Goal: Task Accomplishment & Management: Use online tool/utility

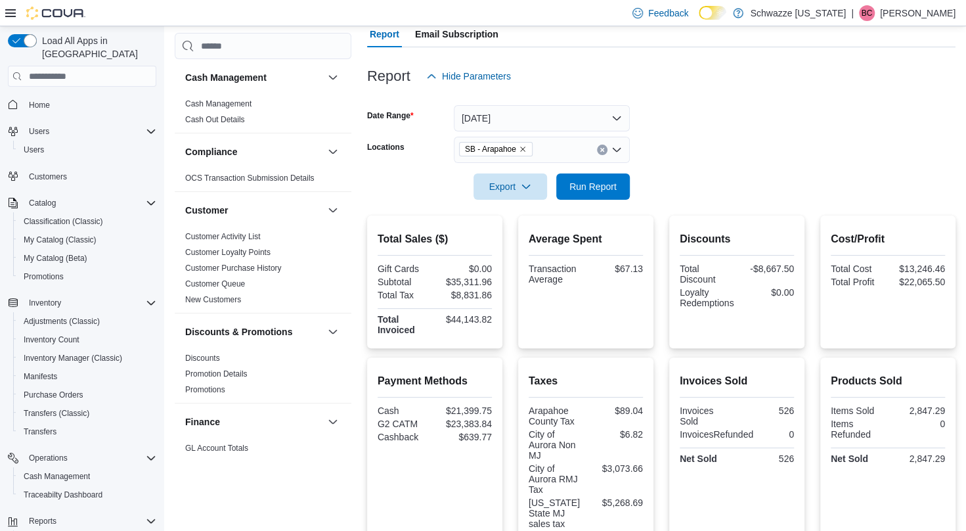
scroll to position [923, 0]
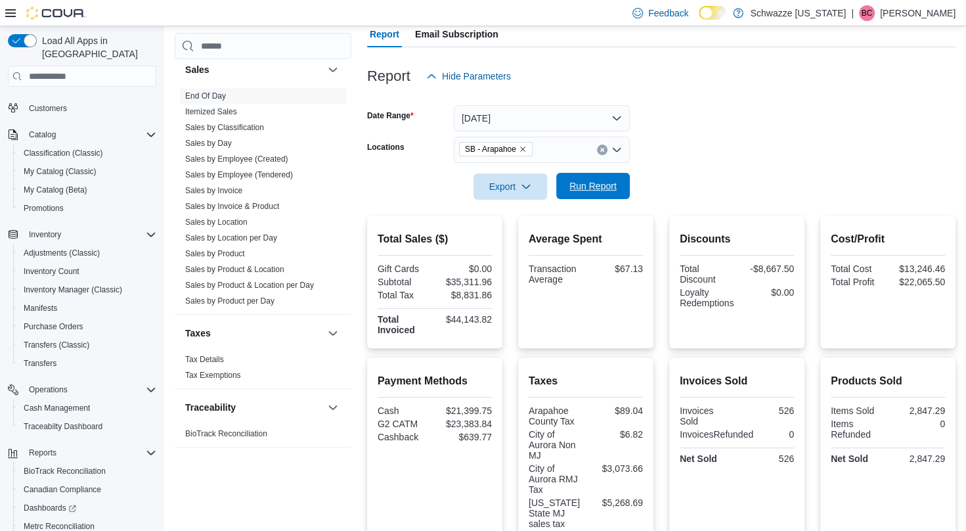
click at [591, 185] on span "Run Report" at bounding box center [592, 185] width 47 height 13
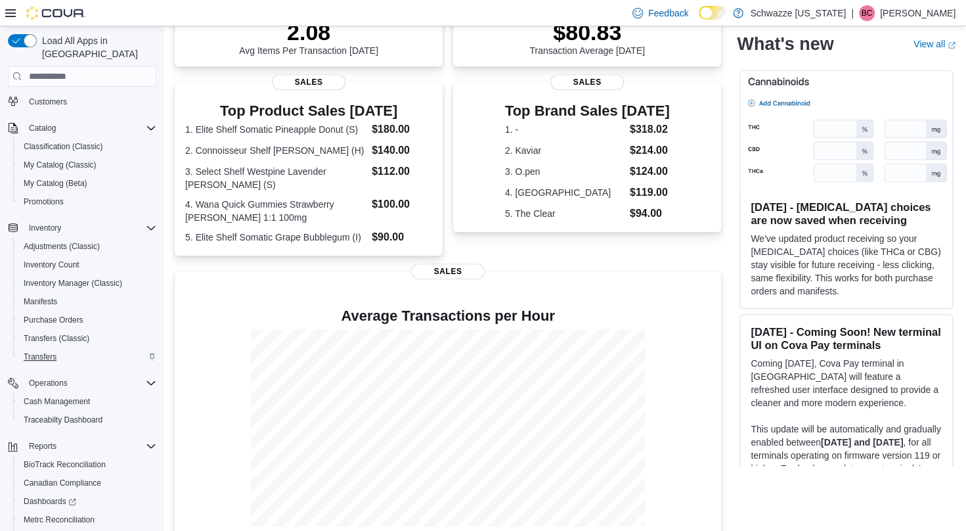
scroll to position [139, 0]
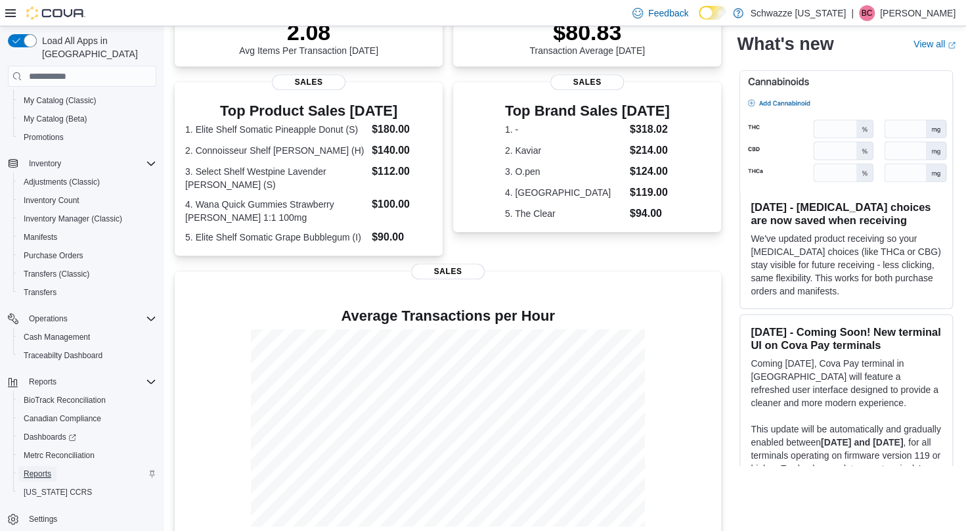
click at [39, 468] on span "Reports" at bounding box center [38, 473] width 28 height 11
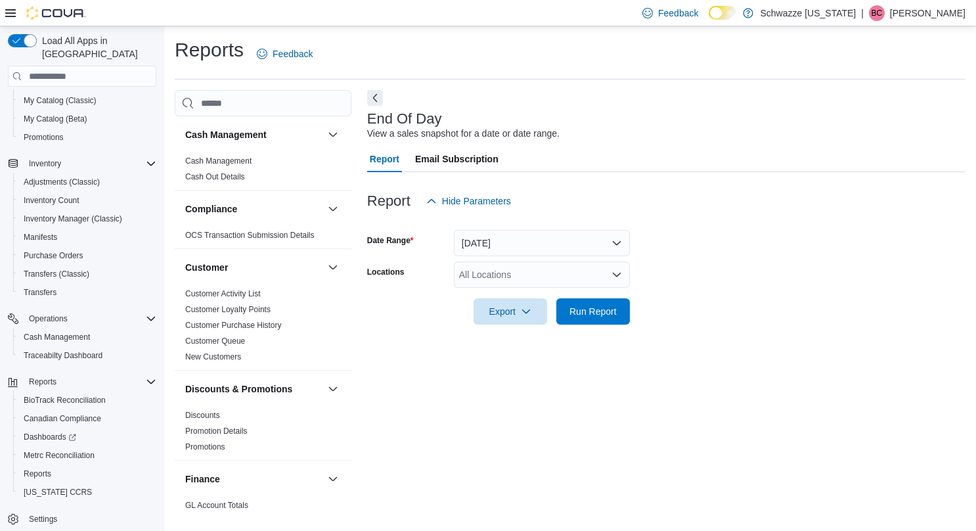
click at [531, 267] on div "All Locations" at bounding box center [542, 274] width 176 height 26
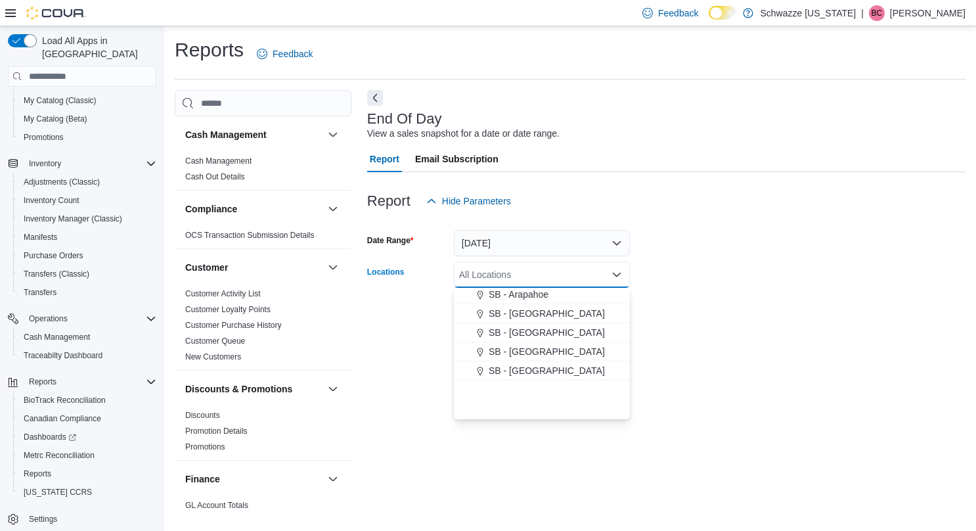
scroll to position [197, 0]
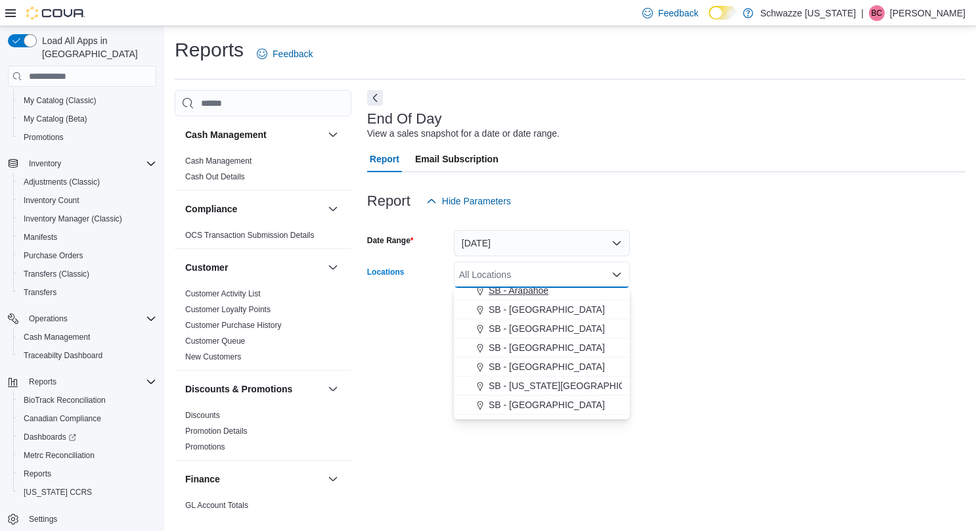
click at [538, 292] on span "SB - Arapahoe" at bounding box center [519, 290] width 60 height 13
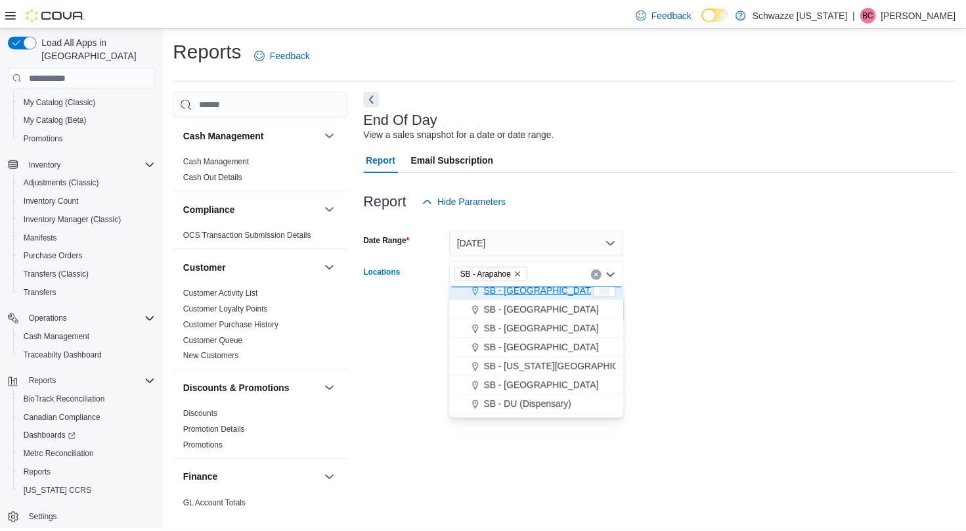
scroll to position [190, 0]
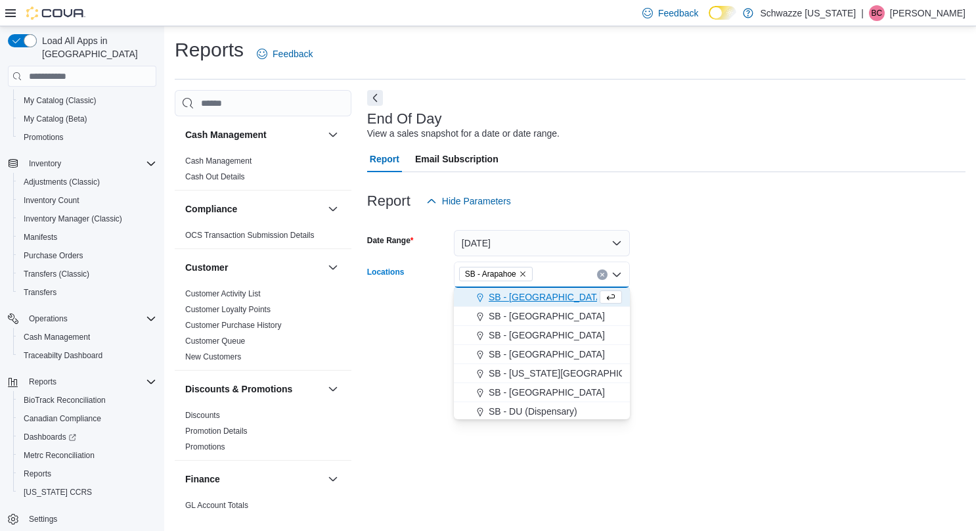
click at [661, 287] on form "Date Range [DATE] Locations SB - [GEOGRAPHIC_DATA] Combo box. Selected. SB - [G…" at bounding box center [666, 269] width 598 height 110
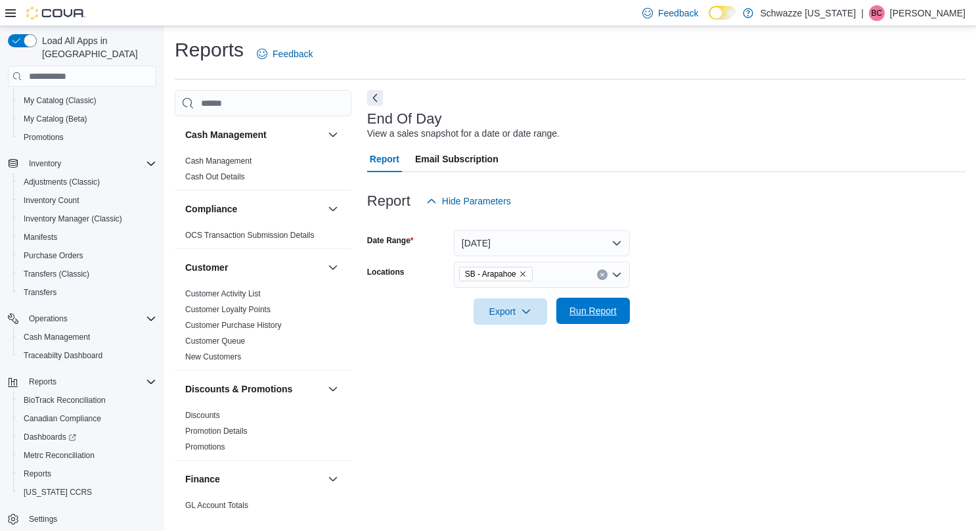
click at [590, 320] on span "Run Report" at bounding box center [593, 311] width 58 height 26
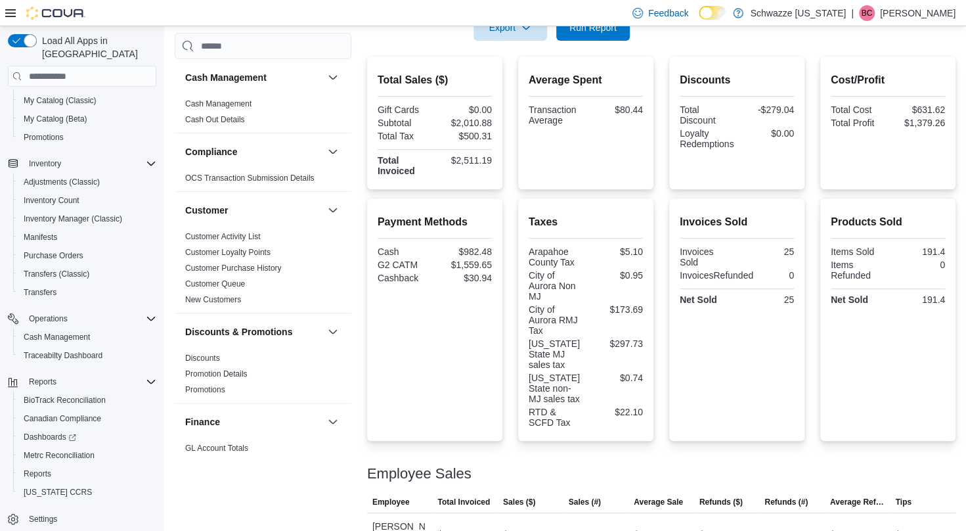
scroll to position [236, 0]
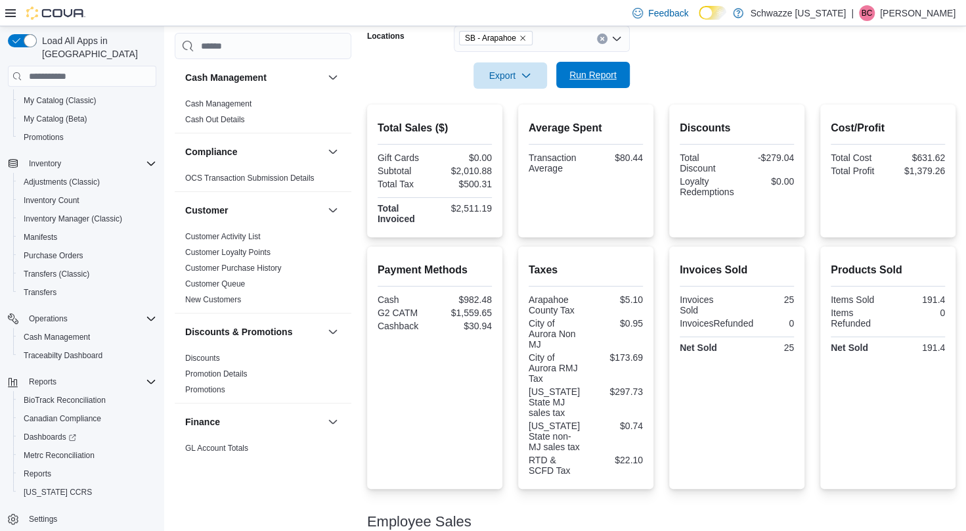
click at [573, 78] on span "Run Report" at bounding box center [592, 74] width 47 height 13
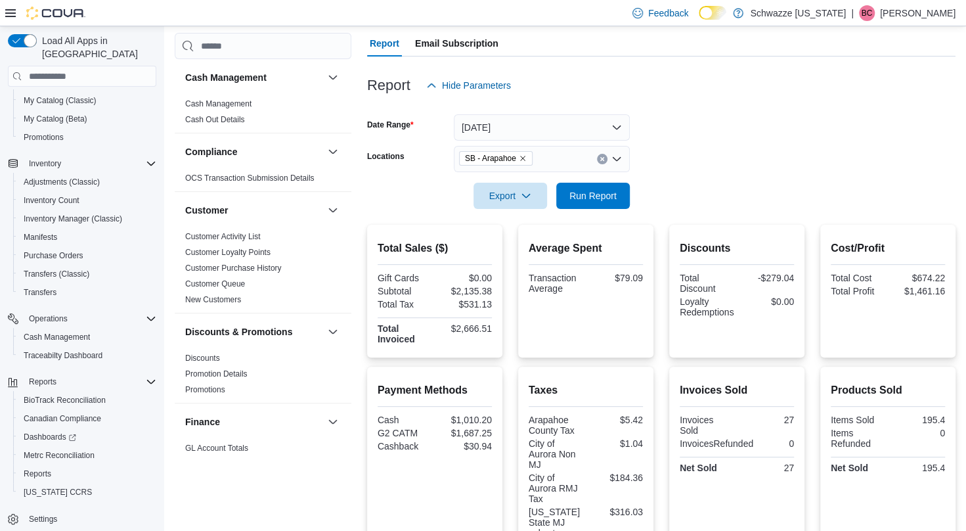
scroll to position [104, 0]
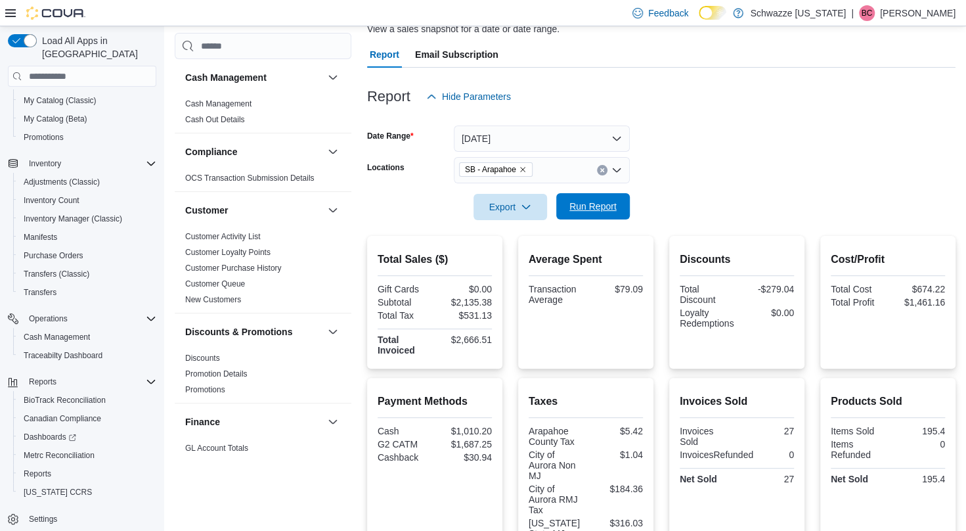
click at [598, 204] on span "Run Report" at bounding box center [592, 206] width 47 height 13
click at [523, 169] on icon "Remove SB - Arapahoe from selection in this group" at bounding box center [523, 170] width 8 height 8
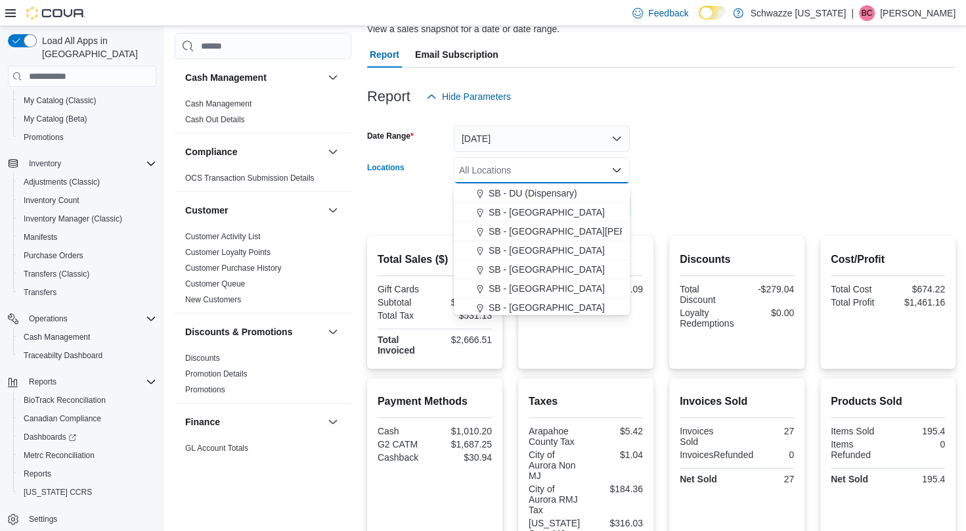
scroll to position [328, 0]
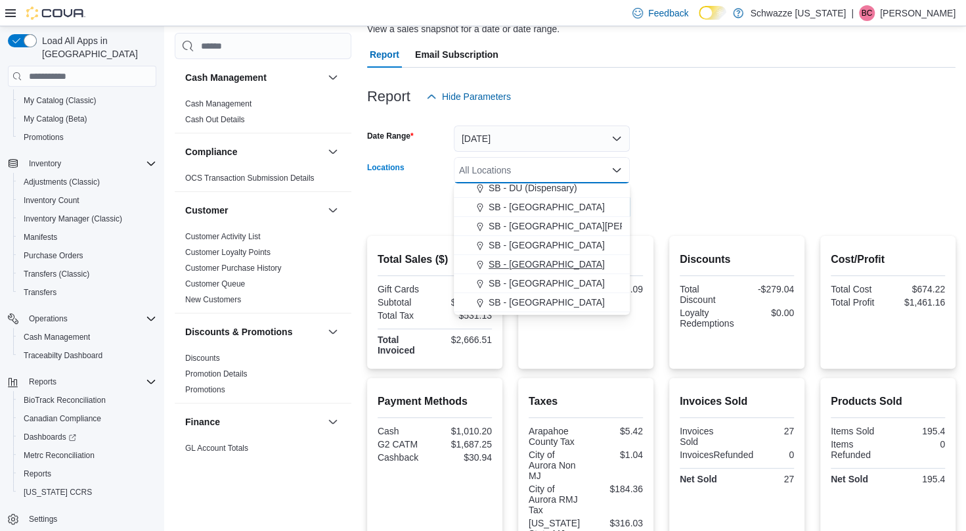
click at [533, 268] on span "SB - [GEOGRAPHIC_DATA]" at bounding box center [547, 263] width 116 height 13
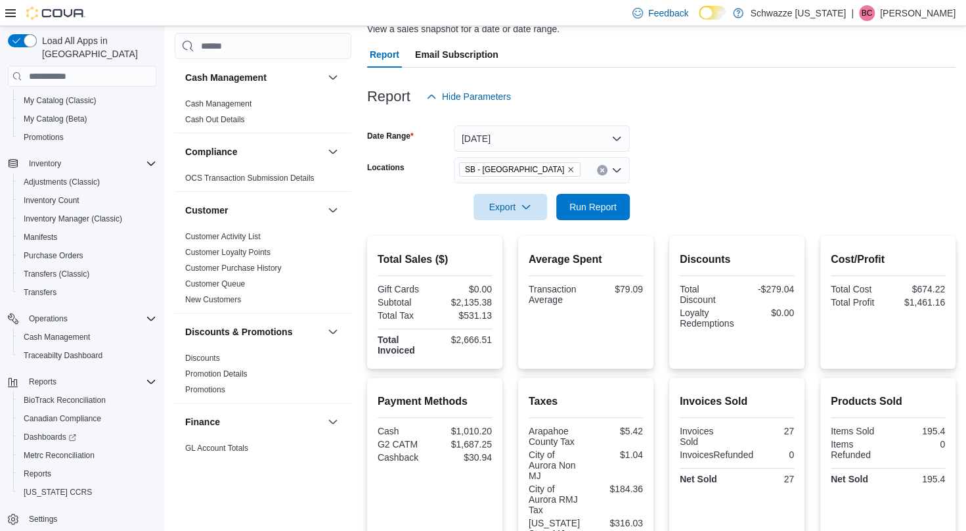
click at [691, 188] on div at bounding box center [661, 188] width 588 height 11
click at [591, 205] on span "Run Report" at bounding box center [592, 206] width 47 height 13
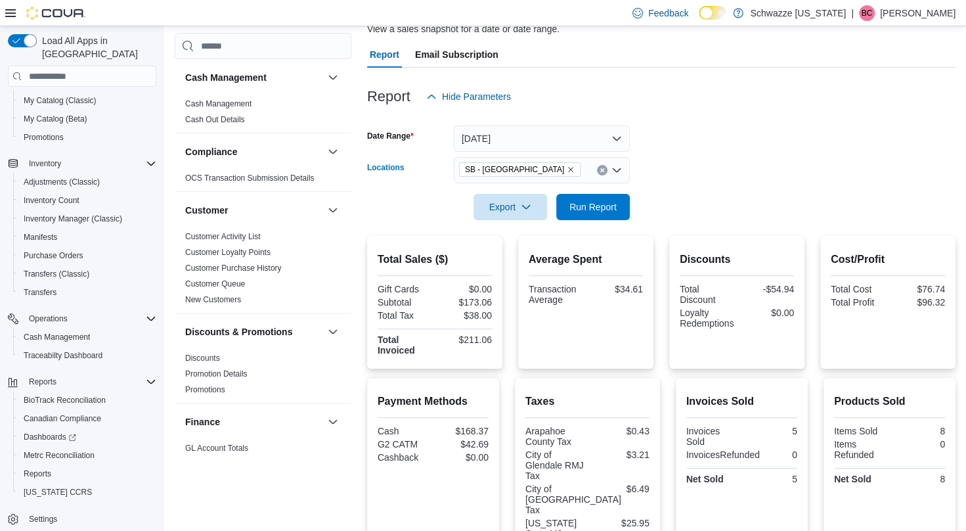
click at [567, 171] on icon "Remove SB - Glendale from selection in this group" at bounding box center [571, 170] width 8 height 8
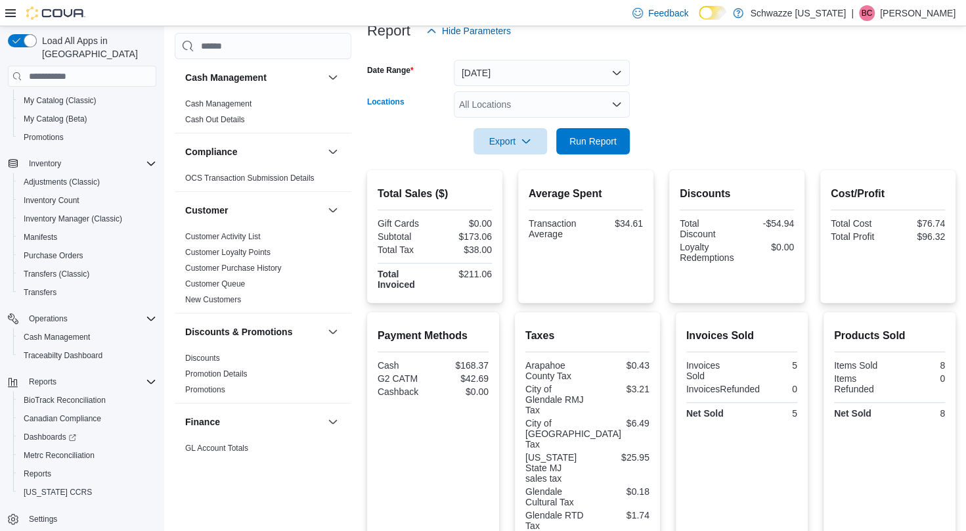
click at [558, 96] on div "All Locations Combo box. Selected. Combo box input. All Locations. Type some te…" at bounding box center [542, 104] width 176 height 26
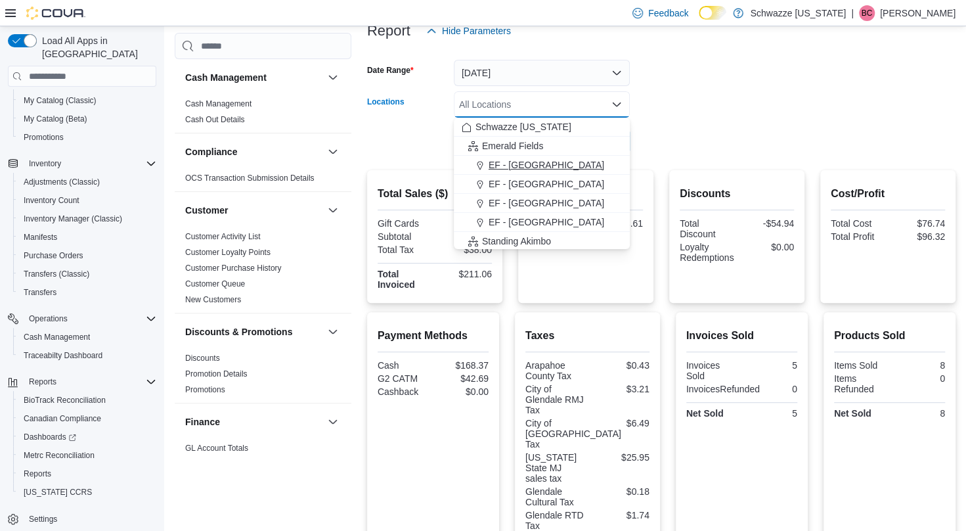
click at [539, 164] on span "EF - [GEOGRAPHIC_DATA]" at bounding box center [547, 164] width 116 height 13
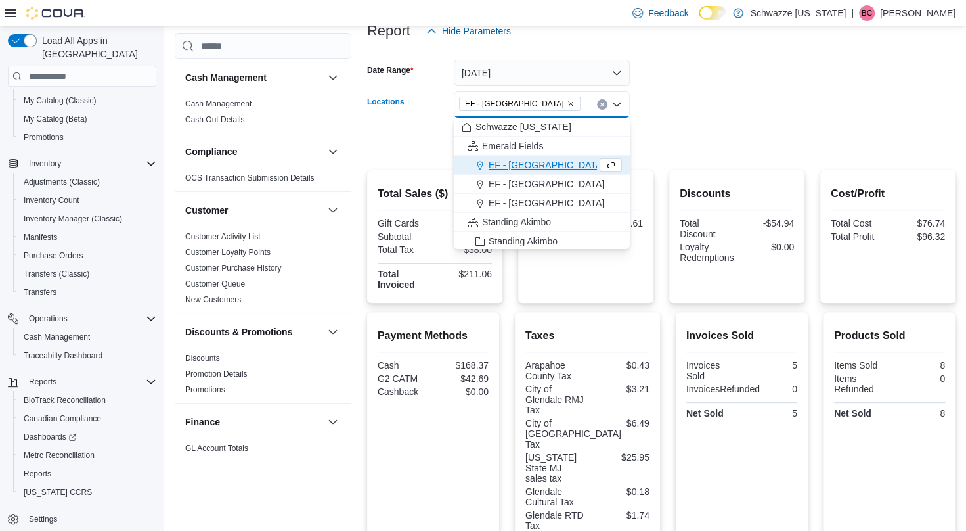
click at [707, 130] on form "Date Range [DATE] Locations [GEOGRAPHIC_DATA] - [GEOGRAPHIC_DATA] Combo box. Se…" at bounding box center [661, 99] width 588 height 110
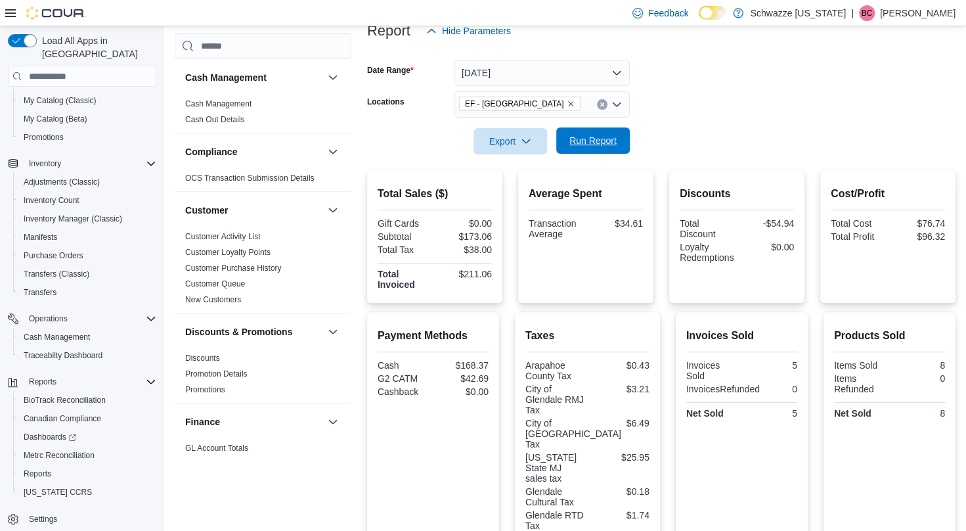
click at [594, 135] on span "Run Report" at bounding box center [593, 140] width 58 height 26
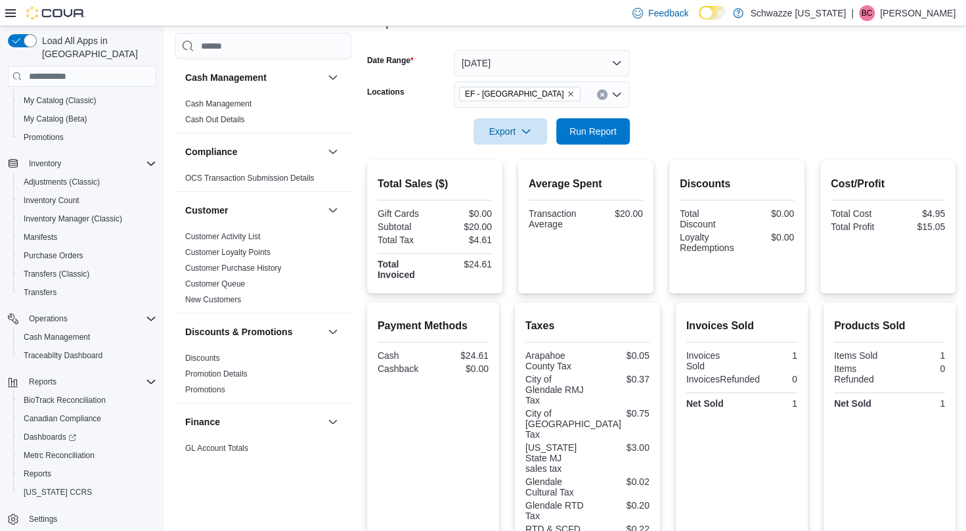
scroll to position [109, 0]
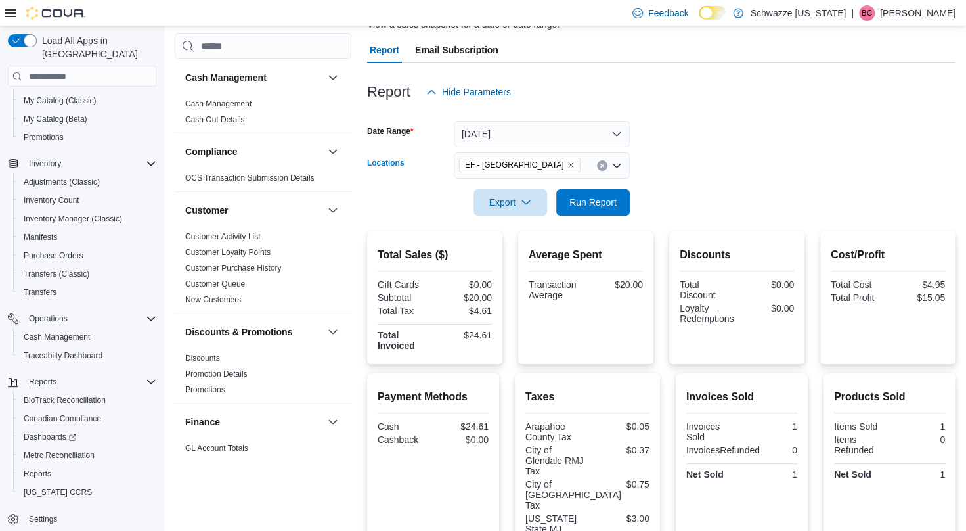
click at [567, 166] on icon "Remove EF - Glendale from selection in this group" at bounding box center [571, 165] width 8 height 8
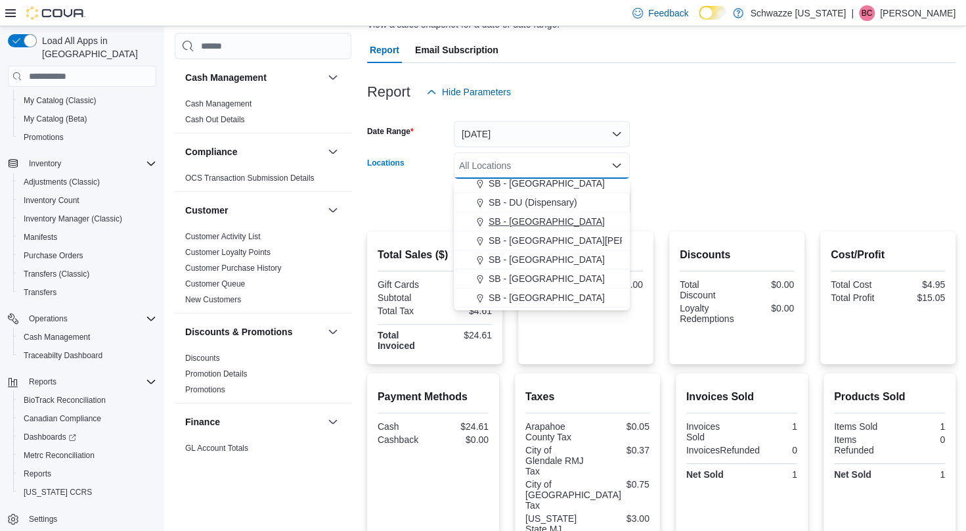
scroll to position [328, 0]
click at [541, 259] on span "SB - [GEOGRAPHIC_DATA]" at bounding box center [547, 259] width 116 height 13
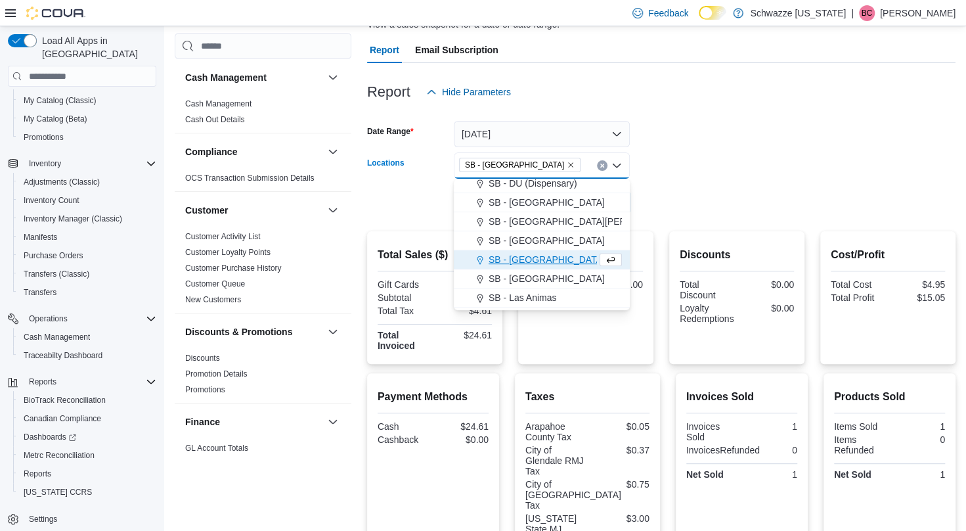
click at [670, 194] on form "Date Range [DATE] Locations [GEOGRAPHIC_DATA] - [GEOGRAPHIC_DATA] Combo box. Se…" at bounding box center [661, 160] width 588 height 110
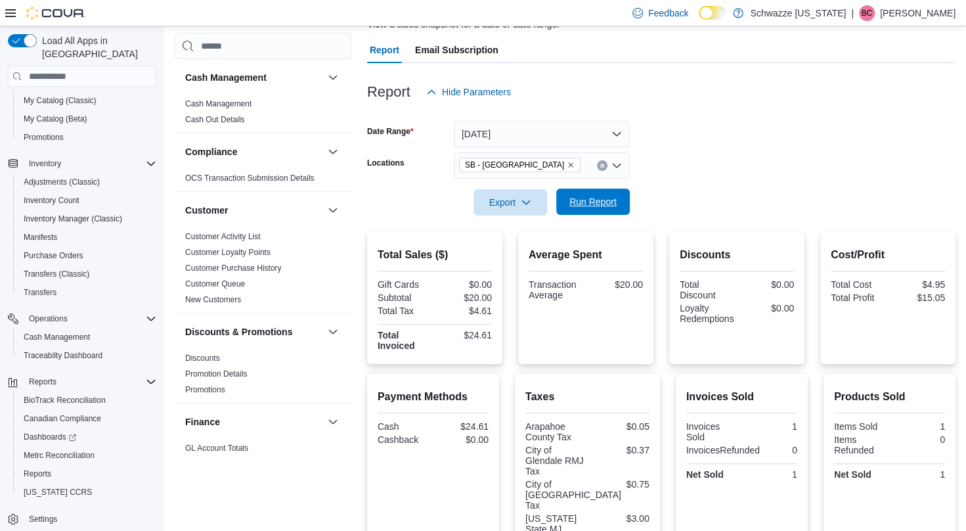
click at [583, 196] on span "Run Report" at bounding box center [593, 202] width 58 height 26
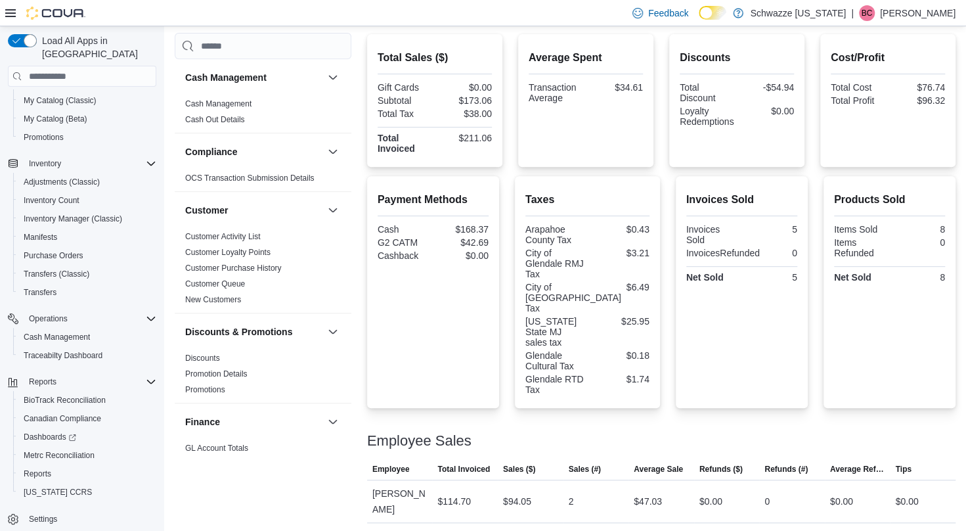
scroll to position [340, 0]
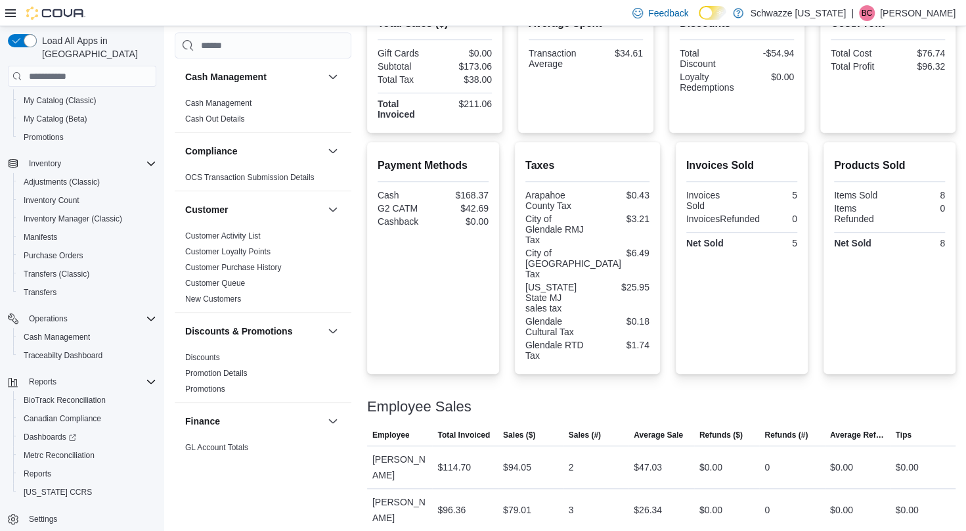
drag, startPoint x: 405, startPoint y: 500, endPoint x: 357, endPoint y: 482, distance: 51.4
click at [357, 482] on div "Cash Management Cash Management Cash Out Details Compliance OCS Transaction Sub…" at bounding box center [565, 141] width 781 height 782
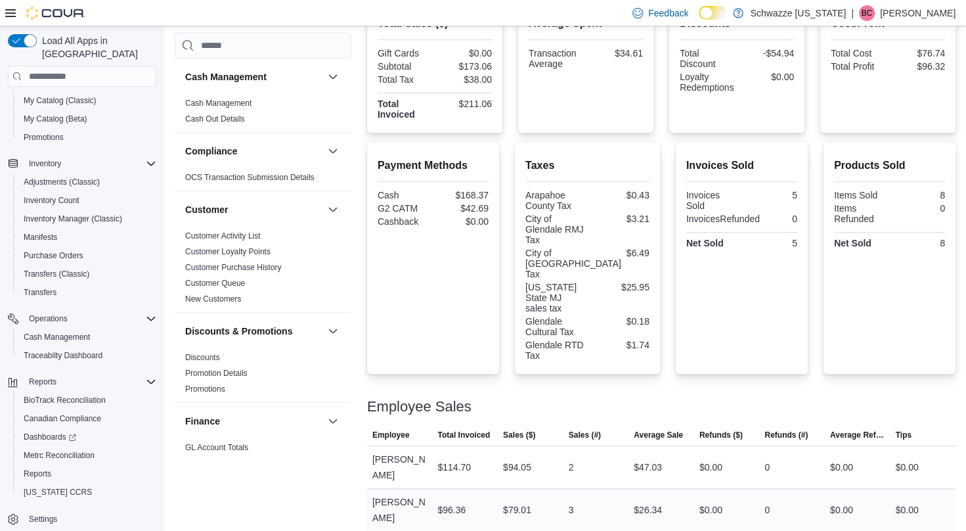
click at [428, 489] on div "[PERSON_NAME]" at bounding box center [400, 510] width 66 height 42
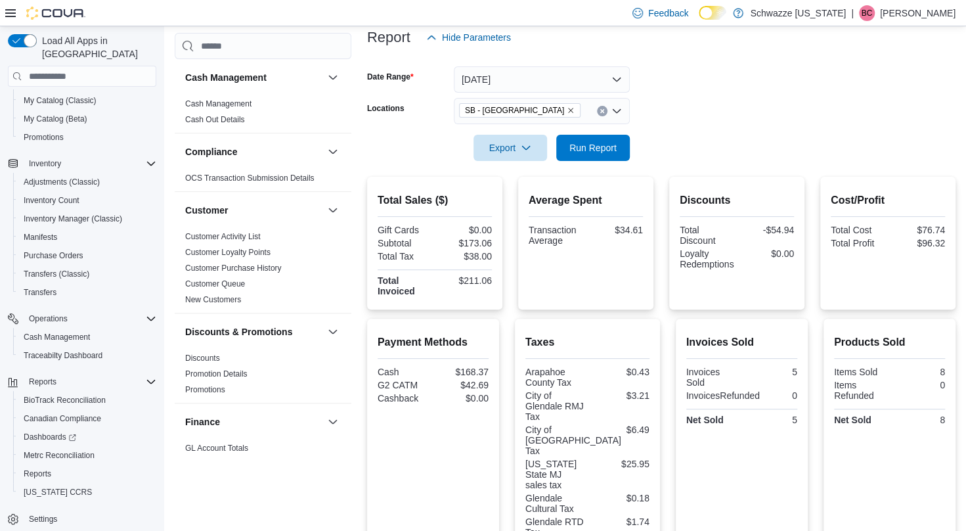
scroll to position [143, 0]
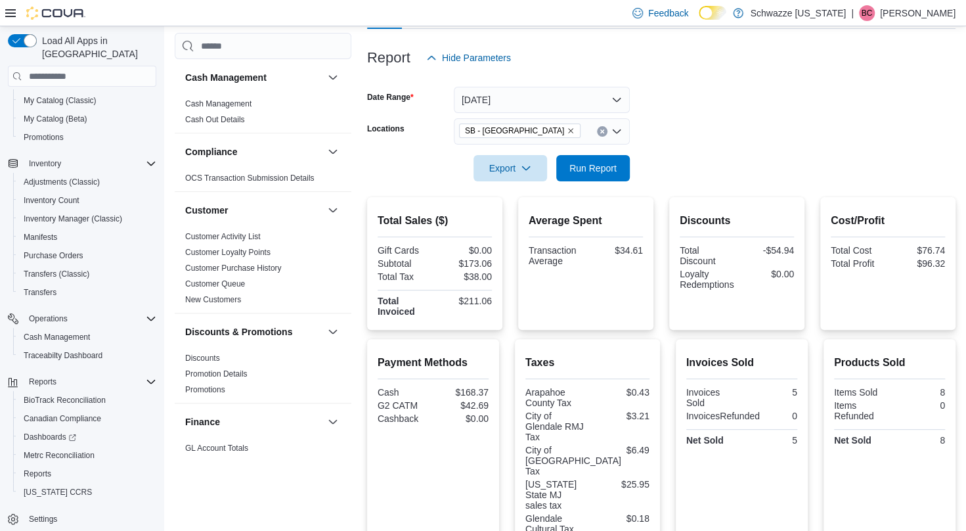
click at [567, 128] on icon "Remove SB - Glendale from selection in this group" at bounding box center [571, 131] width 8 height 8
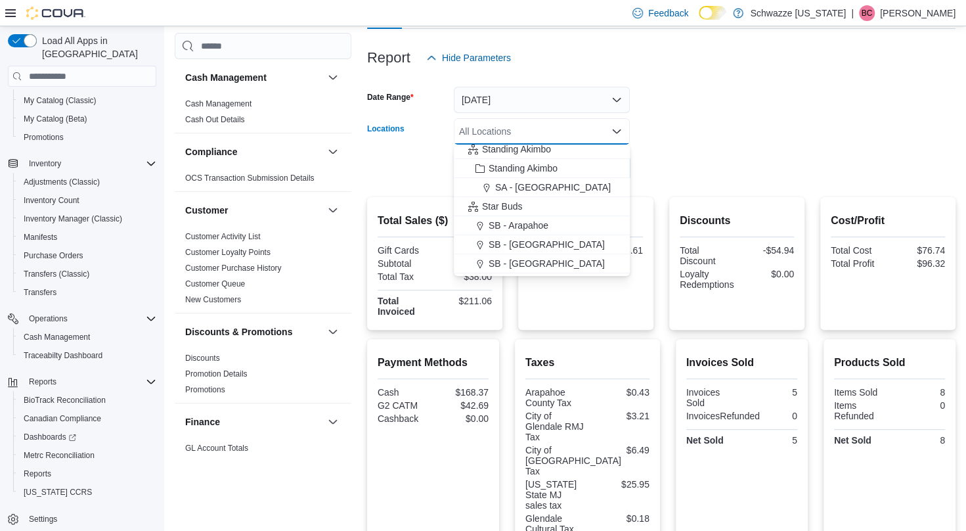
scroll to position [121, 0]
click at [526, 223] on span "SB - Arapahoe" at bounding box center [519, 223] width 60 height 13
click at [746, 183] on div at bounding box center [661, 189] width 588 height 16
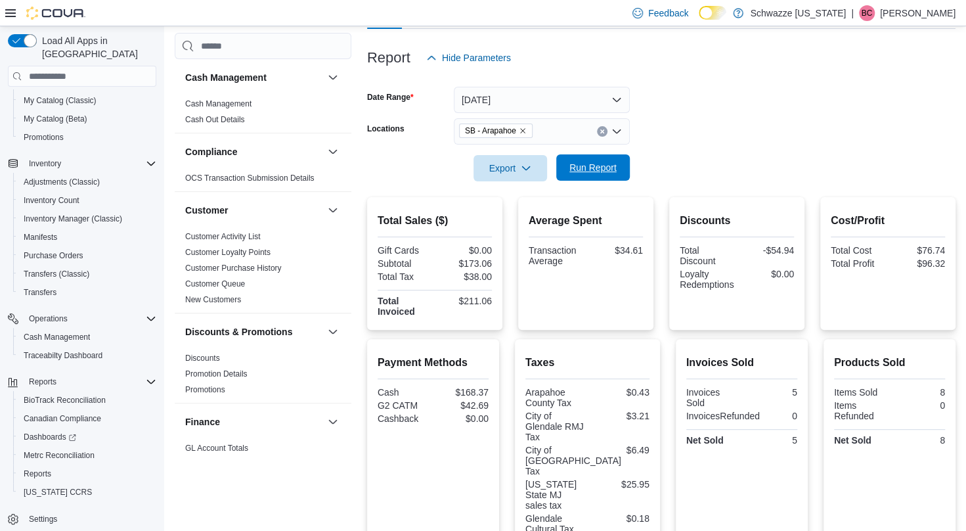
click at [606, 169] on span "Run Report" at bounding box center [592, 167] width 47 height 13
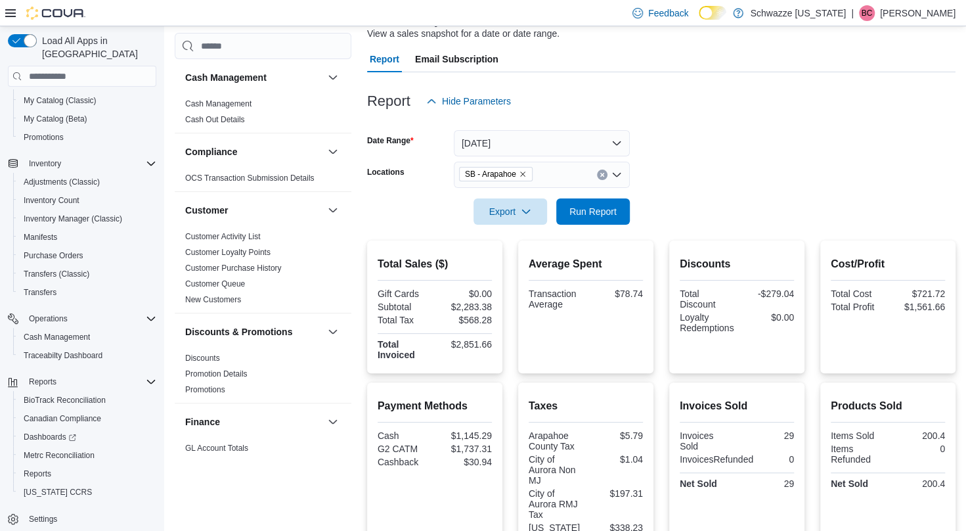
scroll to position [94, 0]
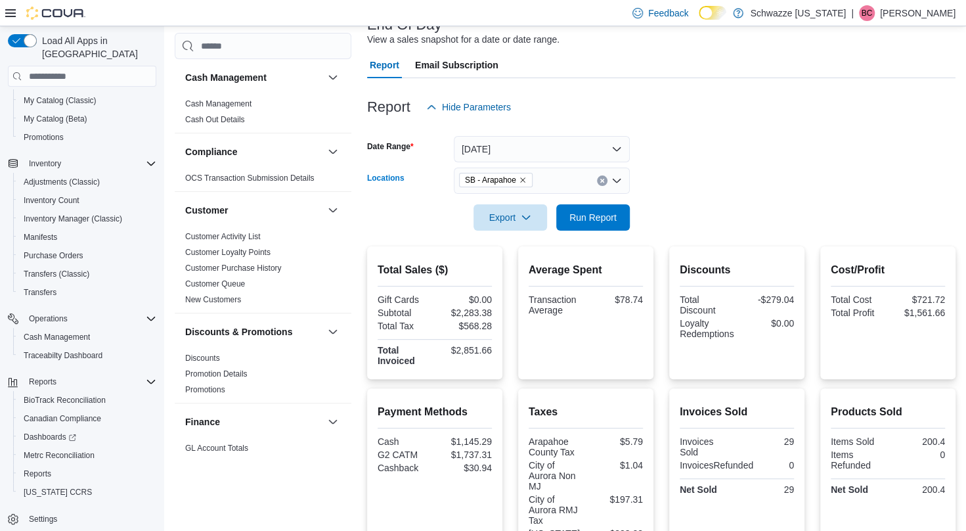
click at [523, 183] on icon "Remove SB - Arapahoe from selection in this group" at bounding box center [523, 180] width 8 height 8
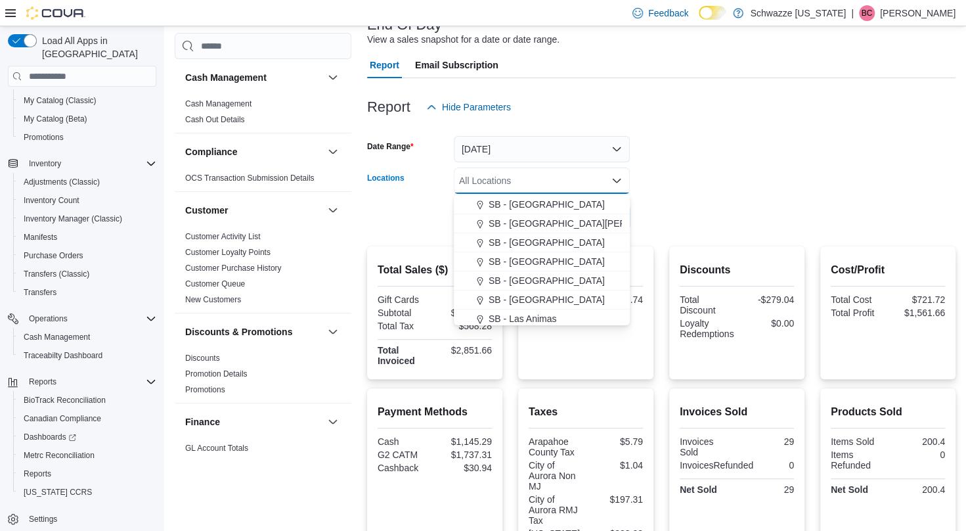
scroll to position [342, 0]
click at [523, 277] on span "SB - [GEOGRAPHIC_DATA]" at bounding box center [547, 279] width 116 height 13
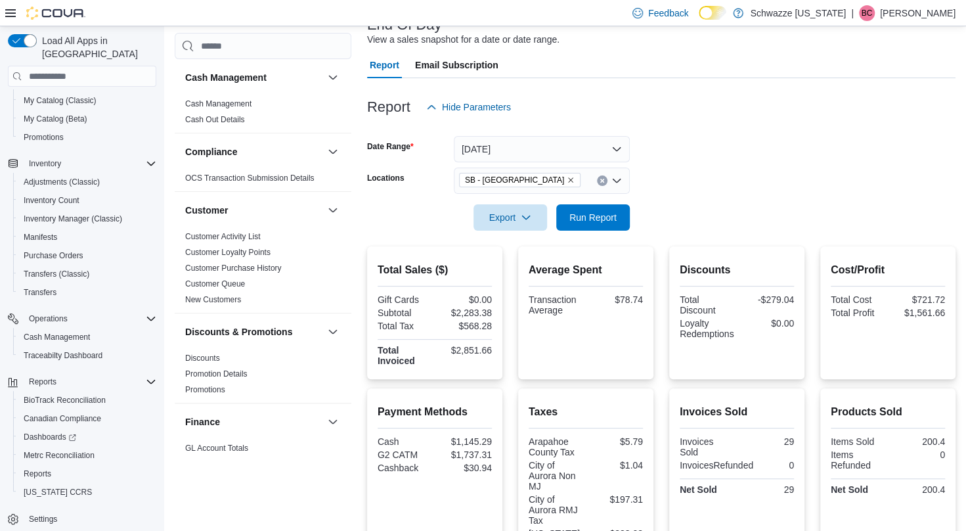
click at [701, 241] on div at bounding box center [661, 239] width 588 height 16
click at [595, 219] on span "Run Report" at bounding box center [592, 216] width 47 height 13
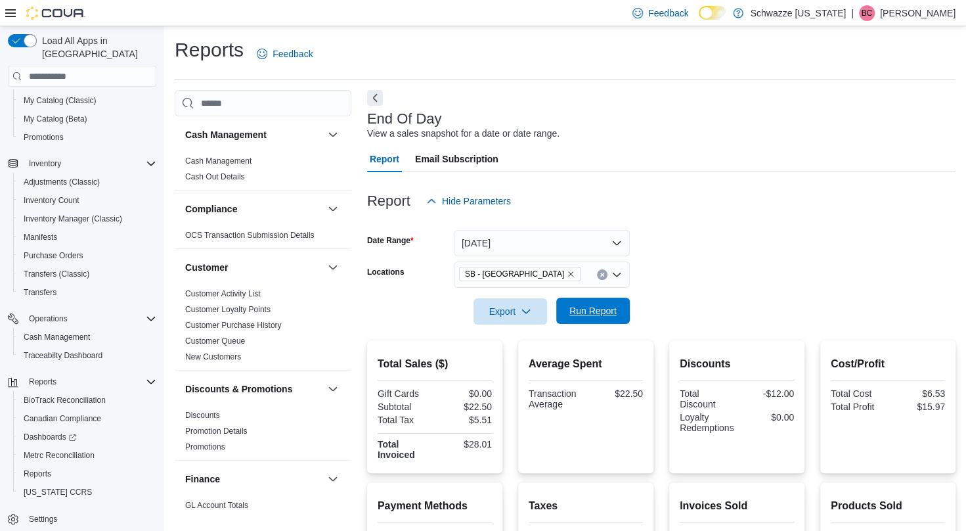
click at [587, 305] on span "Run Report" at bounding box center [593, 311] width 58 height 26
click at [567, 273] on icon "Remove SB - Highlands from selection in this group" at bounding box center [571, 274] width 8 height 8
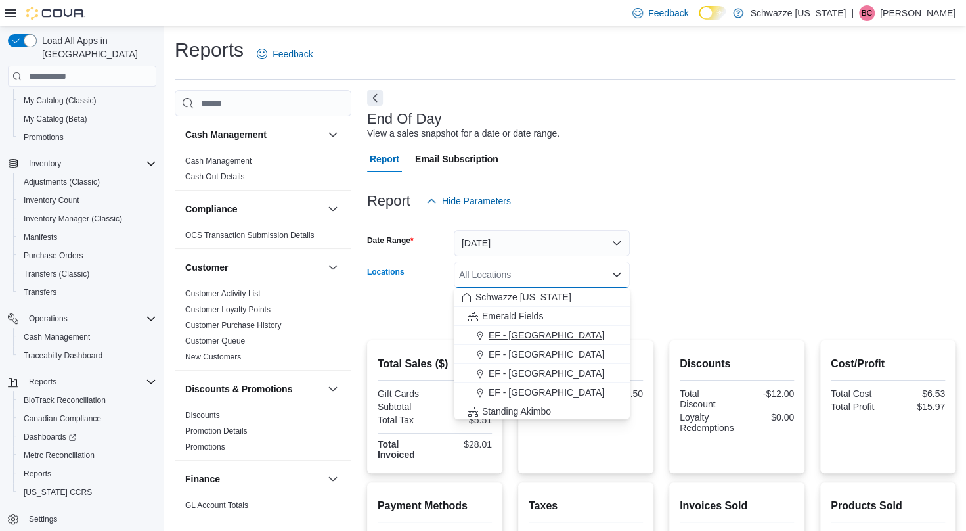
click at [529, 336] on span "EF - [GEOGRAPHIC_DATA]" at bounding box center [547, 334] width 116 height 13
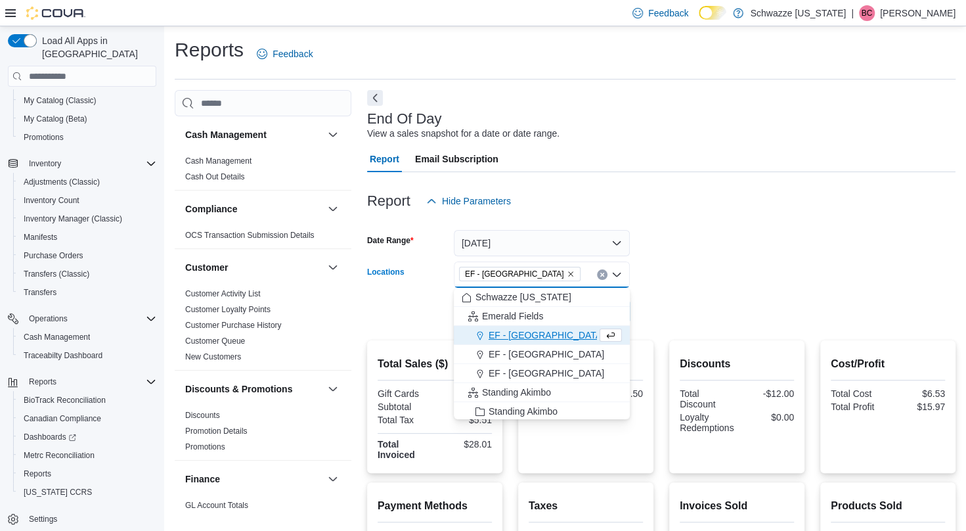
click at [702, 284] on form "Date Range [DATE] Locations [GEOGRAPHIC_DATA] - [GEOGRAPHIC_DATA] Combo box. Se…" at bounding box center [661, 269] width 588 height 110
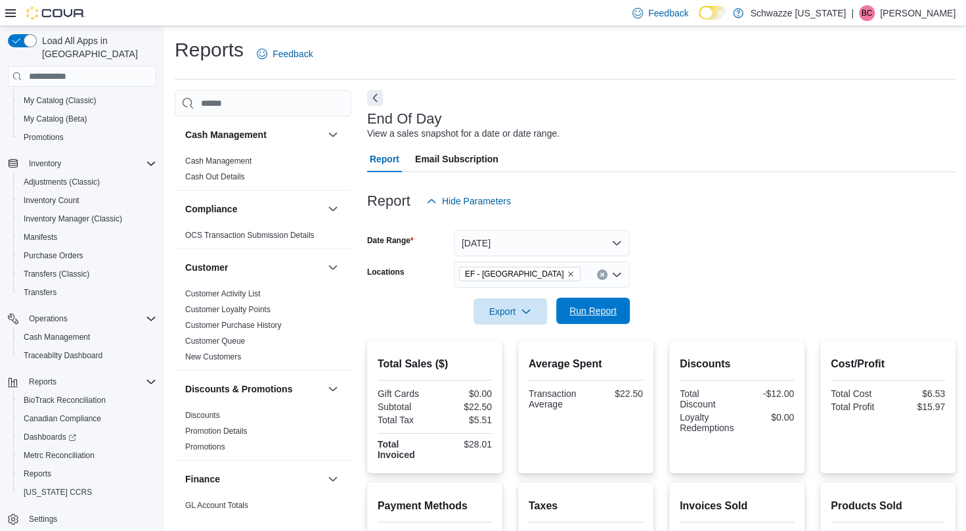
click at [610, 311] on span "Run Report" at bounding box center [592, 310] width 47 height 13
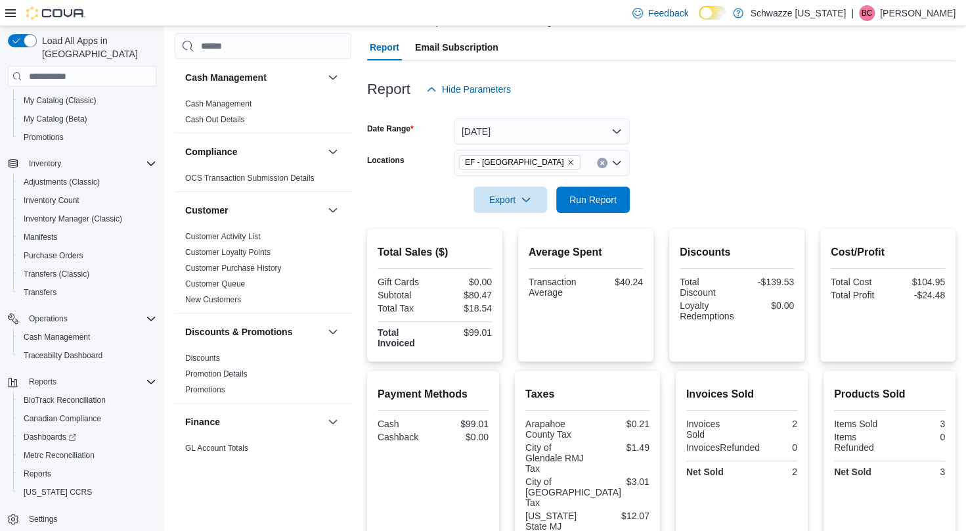
scroll to position [43, 0]
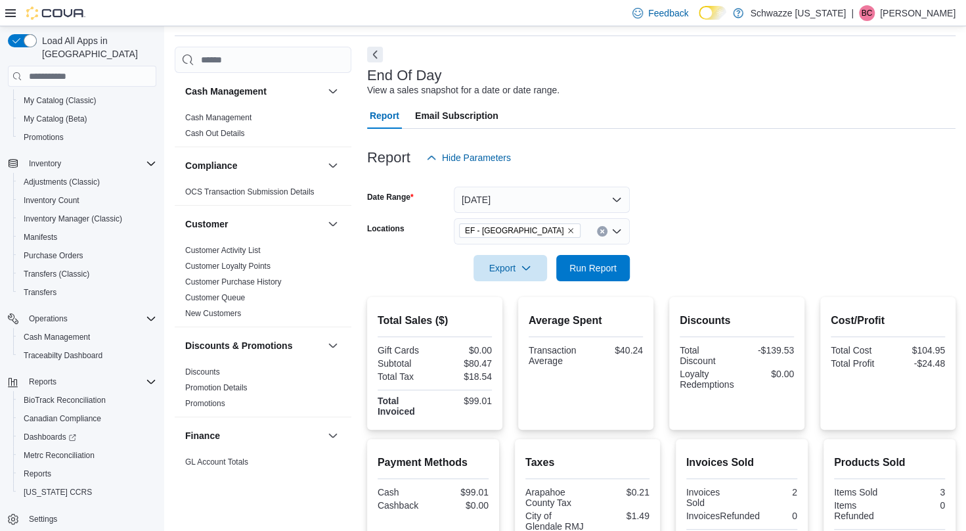
click at [567, 232] on icon "Remove EF - Glendale from selection in this group" at bounding box center [571, 231] width 8 height 8
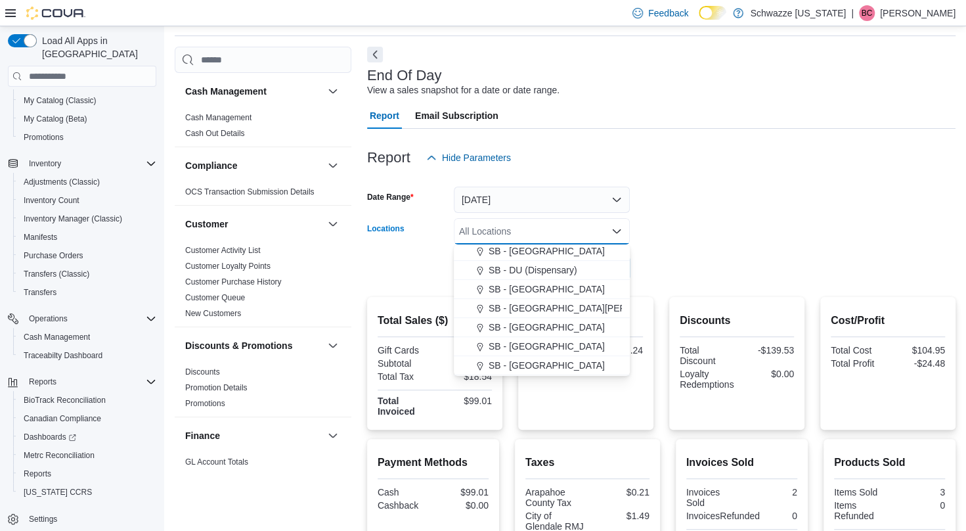
scroll to position [328, 0]
click at [536, 326] on span "SB - [GEOGRAPHIC_DATA]" at bounding box center [547, 325] width 116 height 13
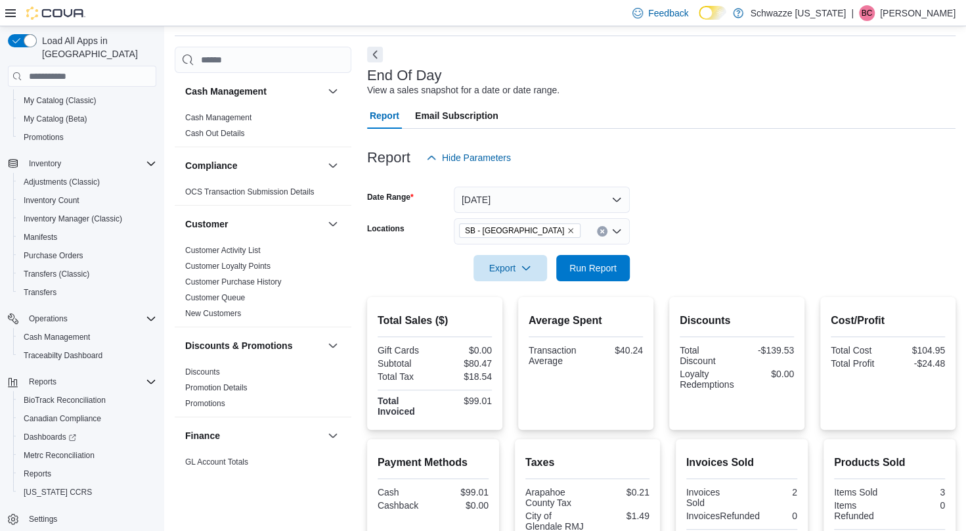
click at [692, 267] on form "Date Range [DATE] Locations [GEOGRAPHIC_DATA] - [GEOGRAPHIC_DATA] Export Run Re…" at bounding box center [661, 226] width 588 height 110
click at [602, 274] on span "Run Report" at bounding box center [592, 267] width 47 height 13
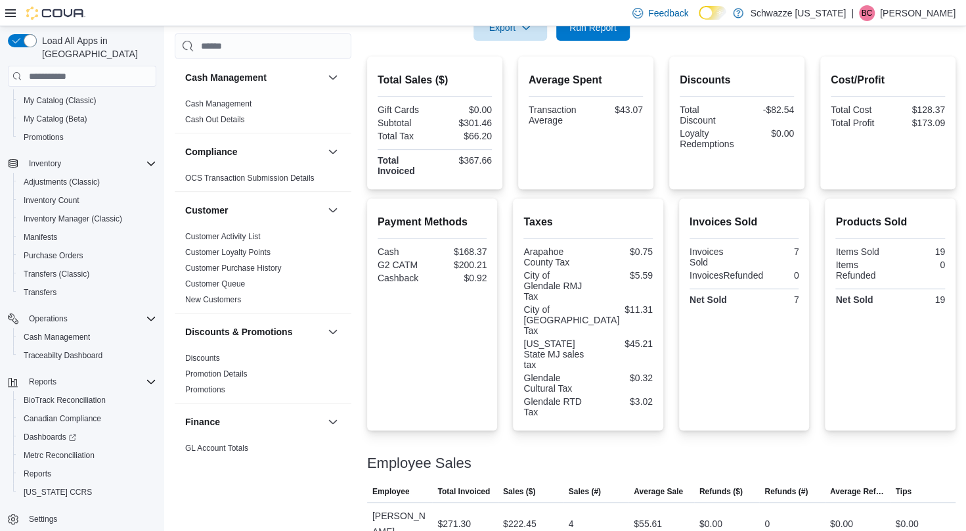
scroll to position [340, 0]
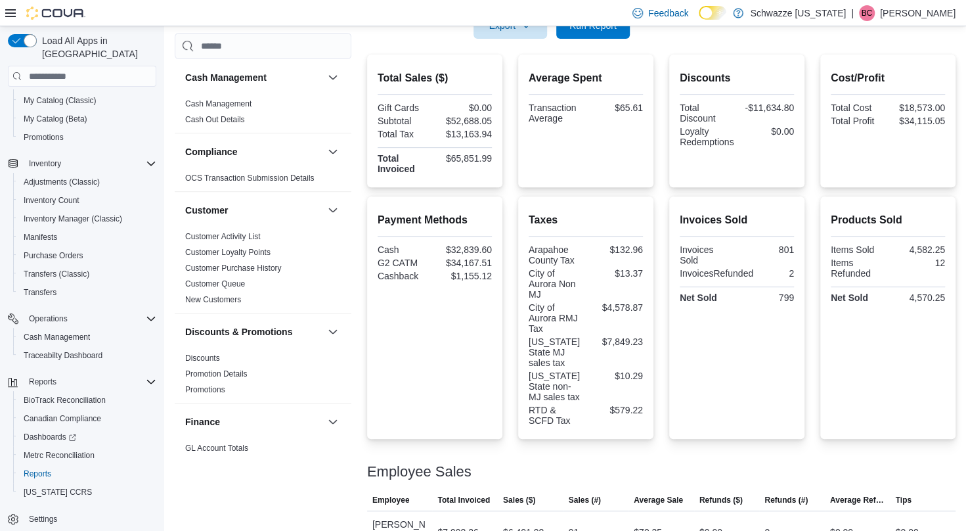
scroll to position [247, 0]
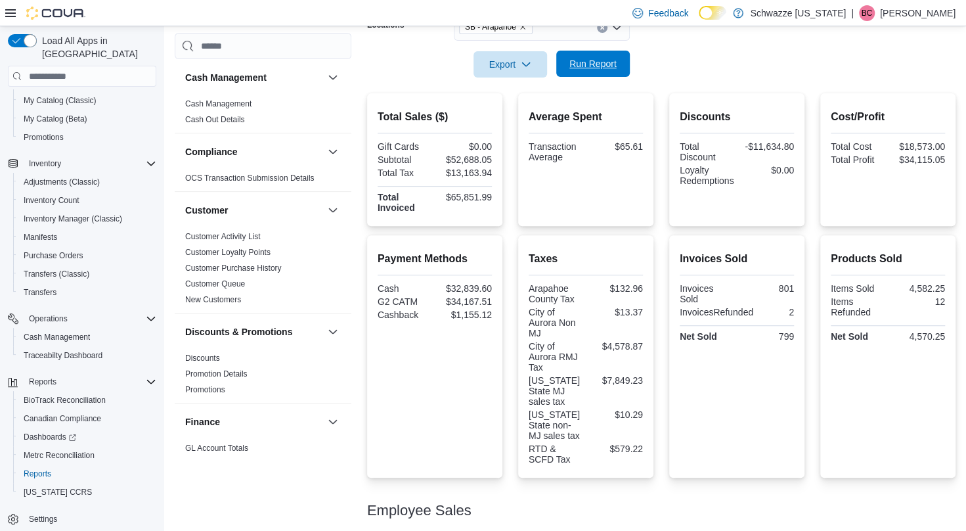
click at [592, 58] on span "Run Report" at bounding box center [593, 64] width 58 height 26
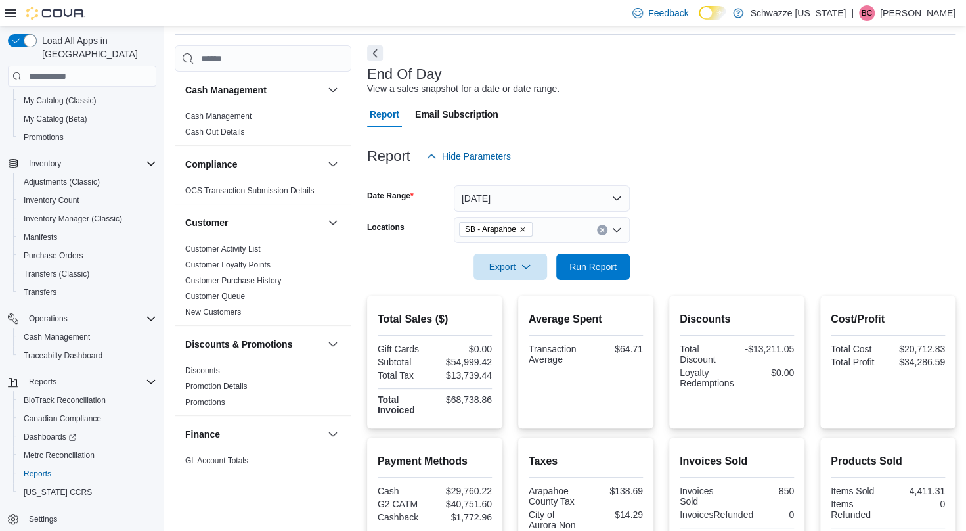
scroll to position [14, 0]
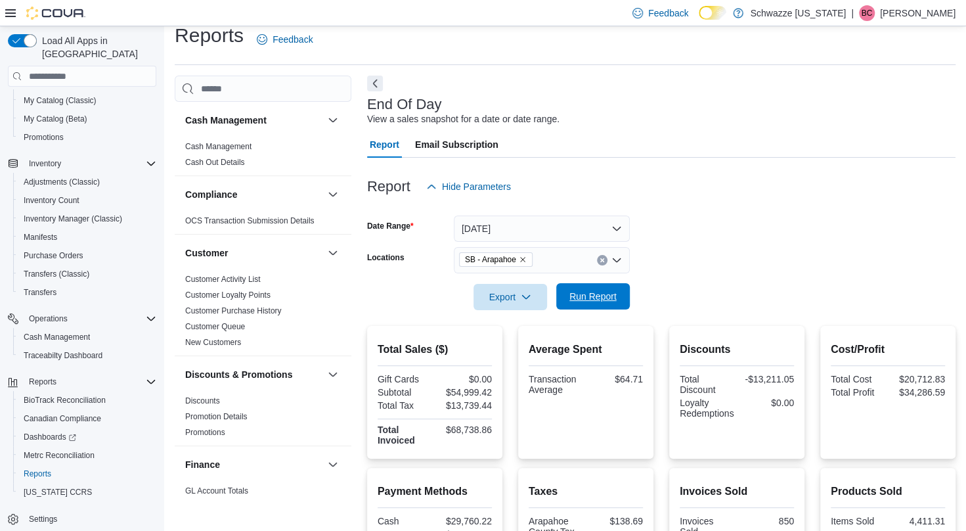
click at [606, 293] on span "Run Report" at bounding box center [592, 296] width 47 height 13
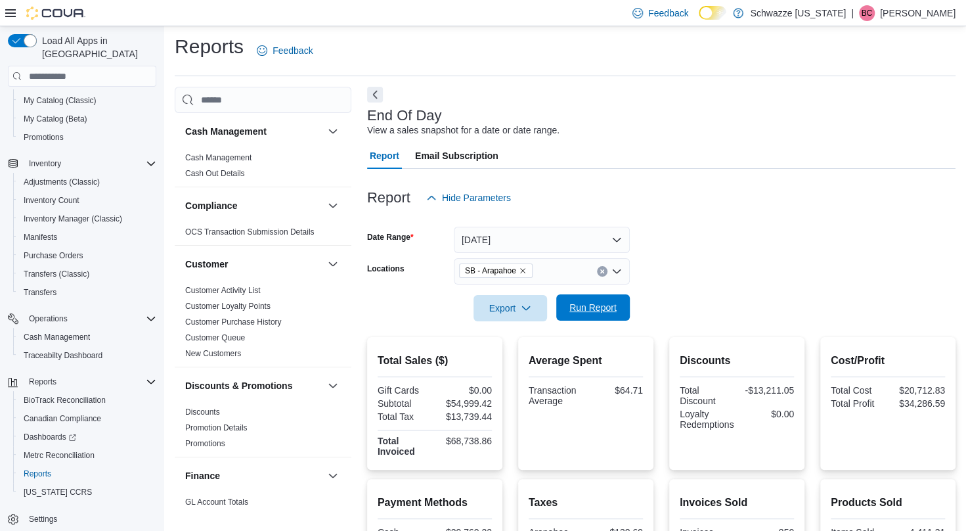
scroll to position [0, 0]
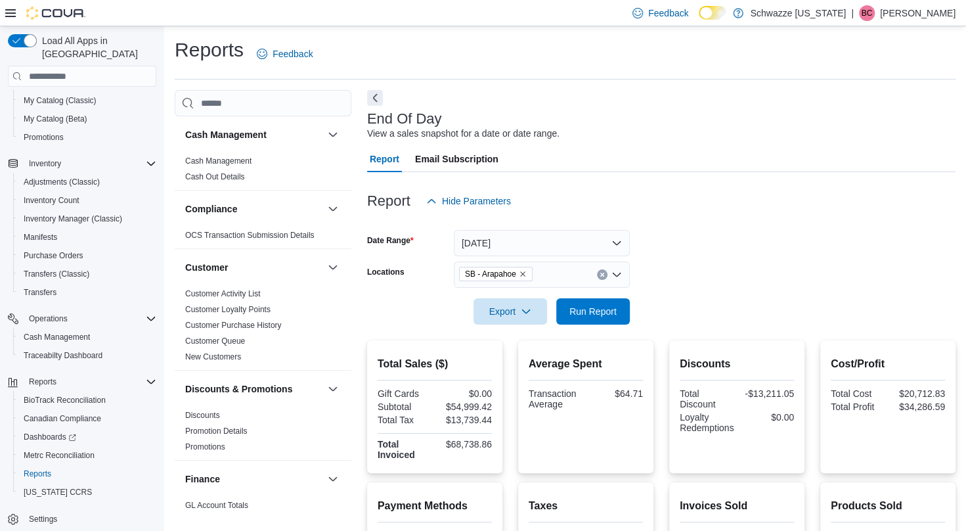
click at [595, 327] on div at bounding box center [661, 332] width 588 height 16
click at [601, 317] on span "Run Report" at bounding box center [592, 310] width 47 height 13
click at [525, 279] on span "SB - Arapahoe" at bounding box center [496, 273] width 62 height 13
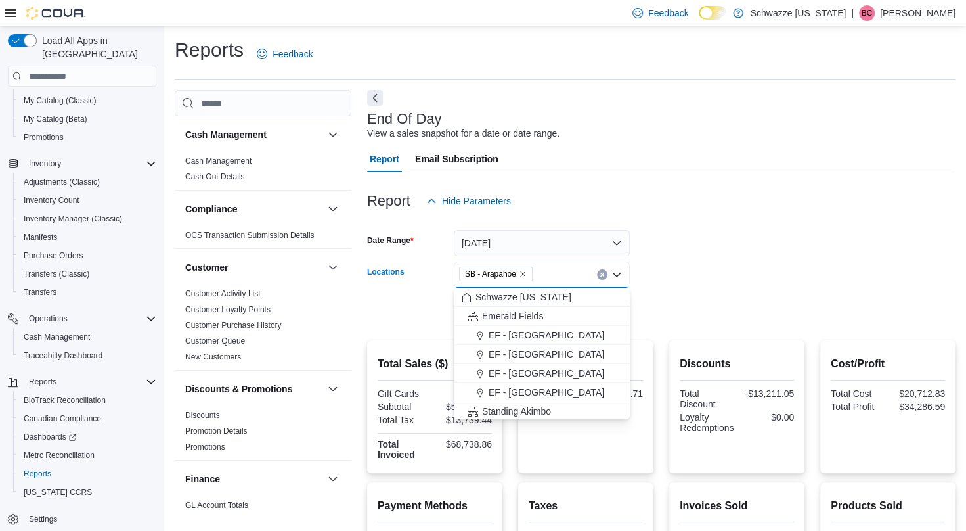
click at [523, 271] on icon "Remove SB - Arapahoe from selection in this group" at bounding box center [523, 274] width 8 height 8
click at [520, 334] on span "EF - [GEOGRAPHIC_DATA]" at bounding box center [547, 334] width 116 height 13
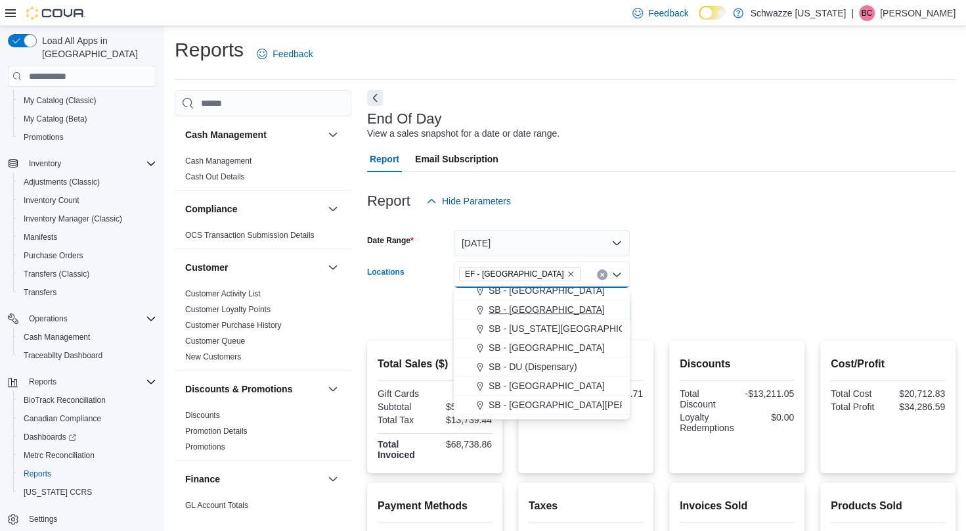
scroll to position [263, 0]
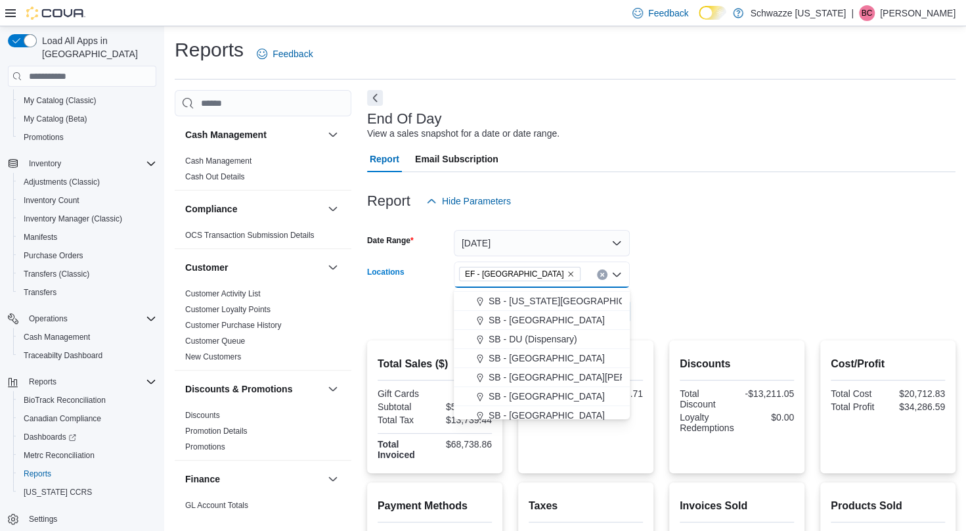
click at [531, 409] on span "SB - [GEOGRAPHIC_DATA]" at bounding box center [547, 415] width 116 height 13
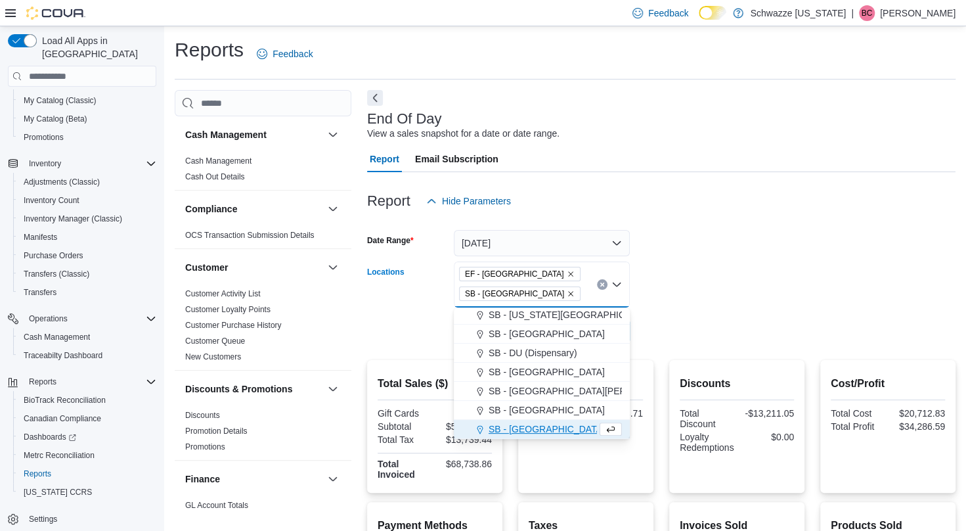
click at [731, 286] on form "Date Range Yesterday Locations EF - Glendale SB - Glendale Combo box. Selected.…" at bounding box center [661, 279] width 588 height 130
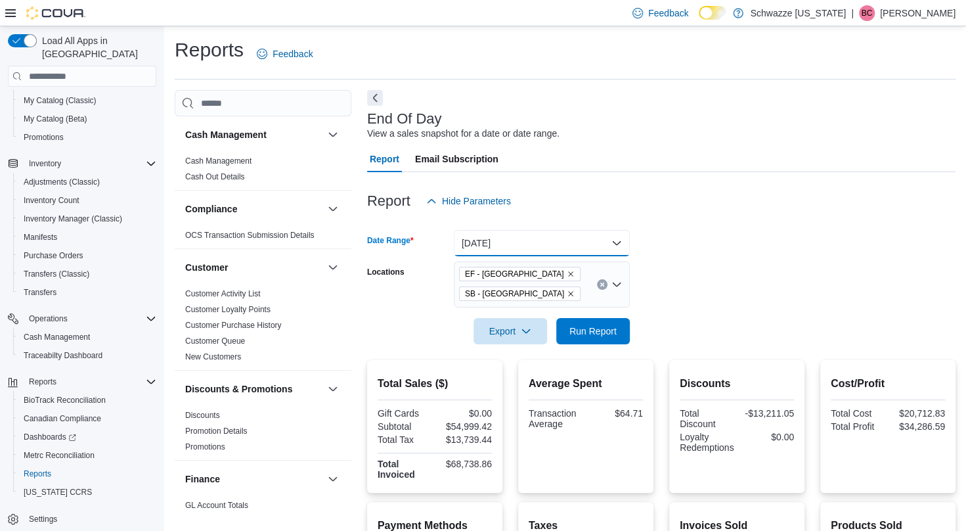
click at [521, 233] on button "Yesterday" at bounding box center [542, 243] width 176 height 26
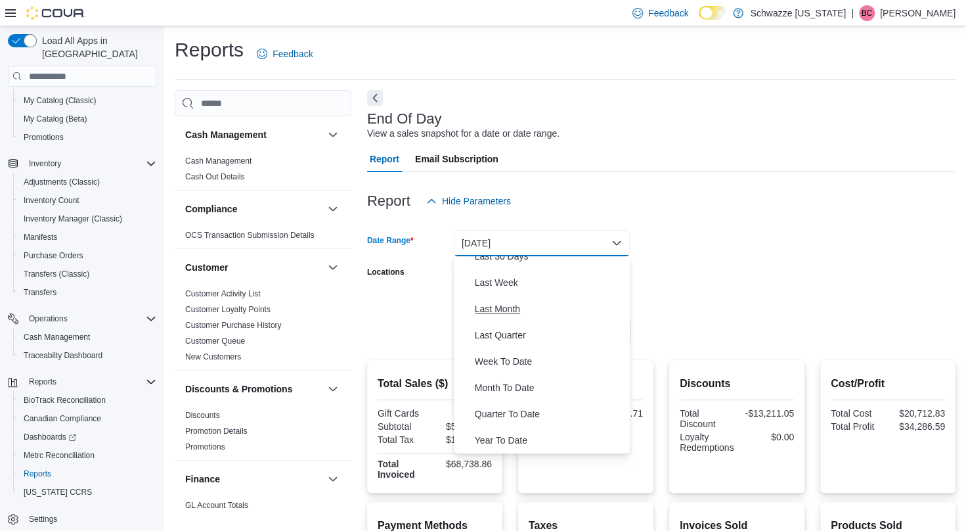
scroll to position [131, 0]
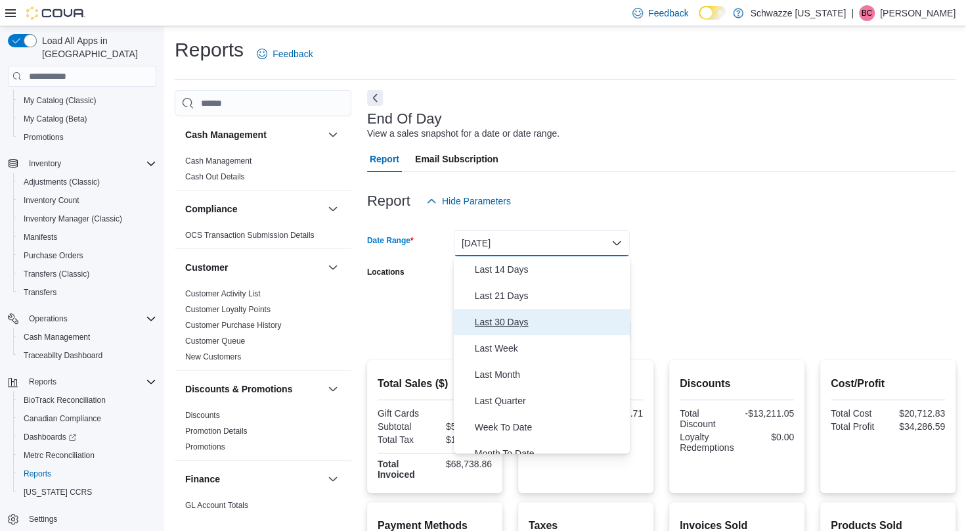
click at [515, 316] on span "Last 30 Days" at bounding box center [550, 322] width 150 height 16
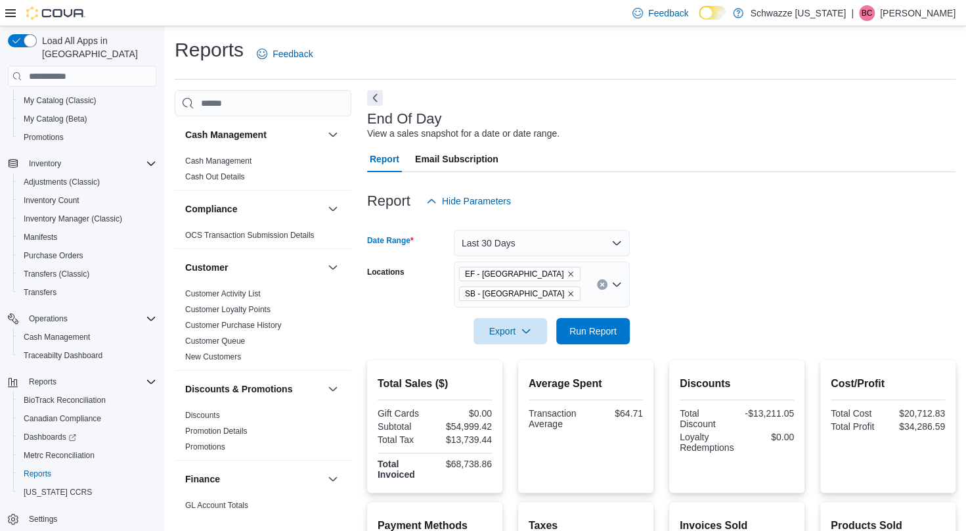
click at [716, 285] on form "Date Range Last 30 Days Locations EF - Glendale SB - Glendale Export Run Report" at bounding box center [661, 279] width 588 height 130
click at [607, 328] on span "Run Report" at bounding box center [592, 330] width 47 height 13
click at [609, 315] on div at bounding box center [661, 312] width 588 height 11
click at [610, 330] on span "Run Report" at bounding box center [592, 330] width 47 height 13
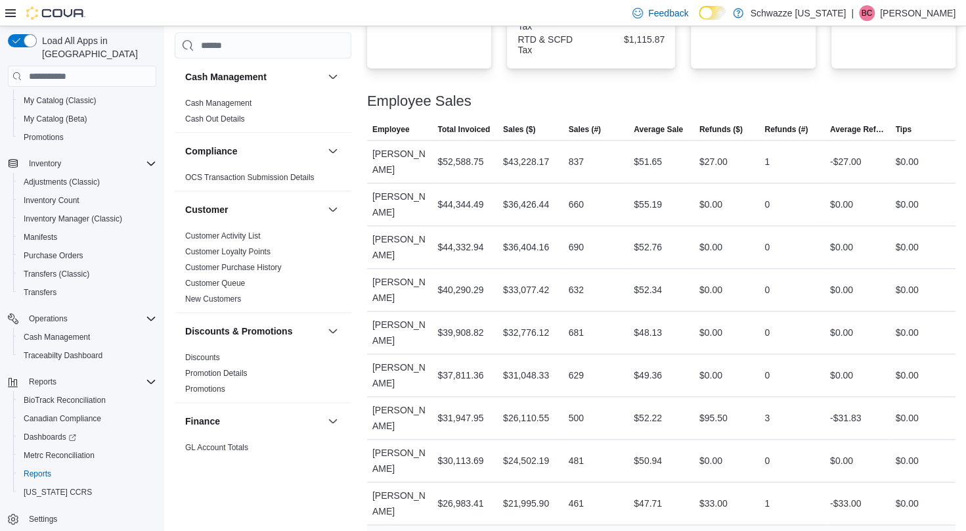
scroll to position [610, 0]
